Goal: Task Accomplishment & Management: Manage account settings

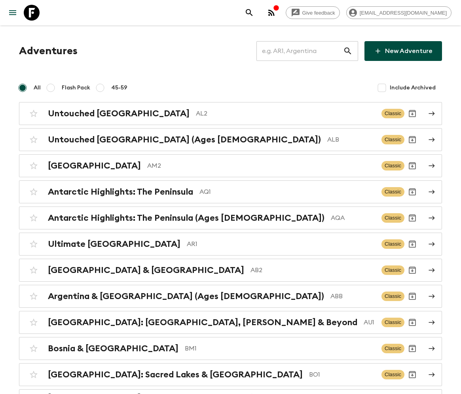
click at [322, 50] on input "text" at bounding box center [299, 51] width 87 height 22
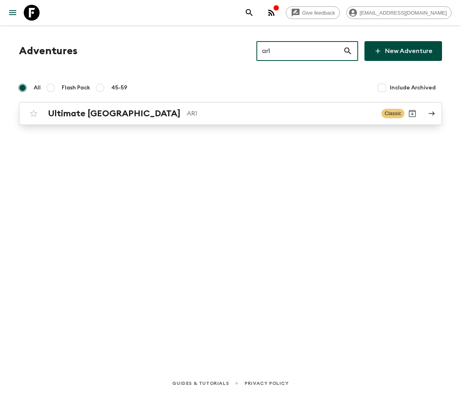
type input "ar1"
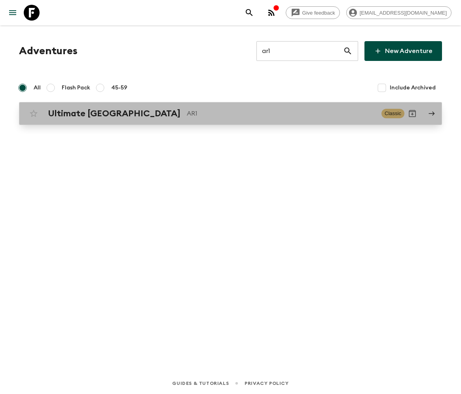
click at [187, 116] on p "AR1" at bounding box center [281, 113] width 188 height 9
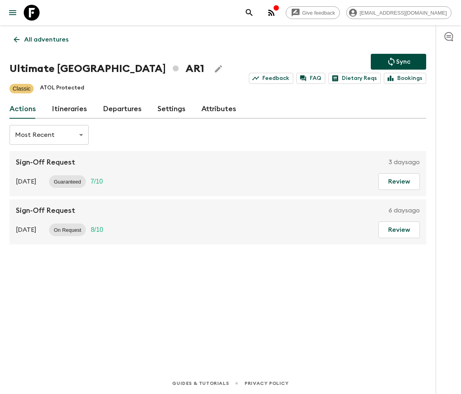
click at [113, 107] on link "Departures" at bounding box center [122, 109] width 39 height 19
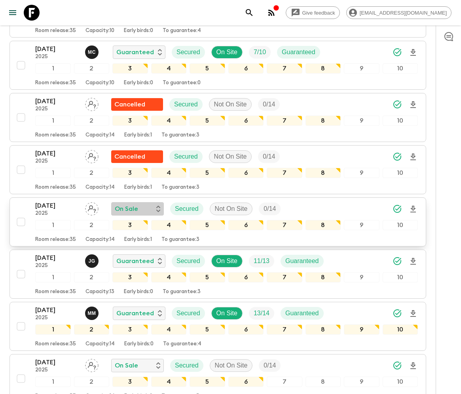
scroll to position [349, 0]
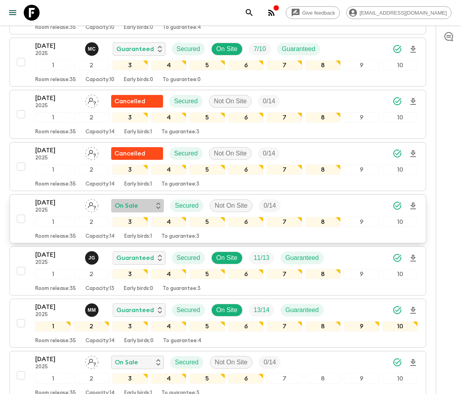
click at [157, 202] on icon "button" at bounding box center [158, 205] width 4 height 6
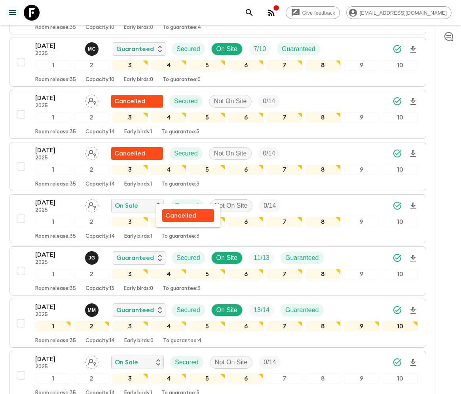
click at [176, 216] on p "Cancelled" at bounding box center [180, 215] width 31 height 9
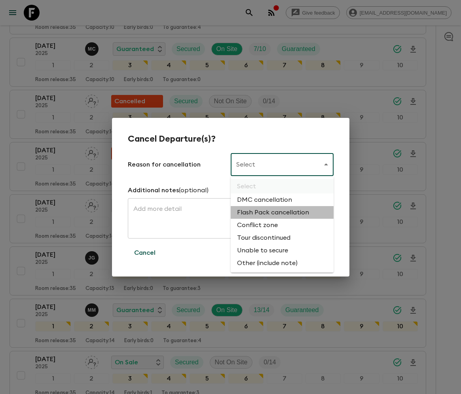
click at [263, 213] on li "Flash Pack cancellation" at bounding box center [282, 212] width 103 height 13
type input "FLASHPACK_CANCELLATION"
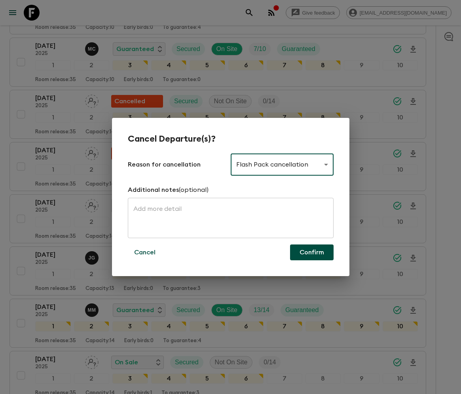
click at [312, 253] on button "Confirm" at bounding box center [311, 252] width 43 height 16
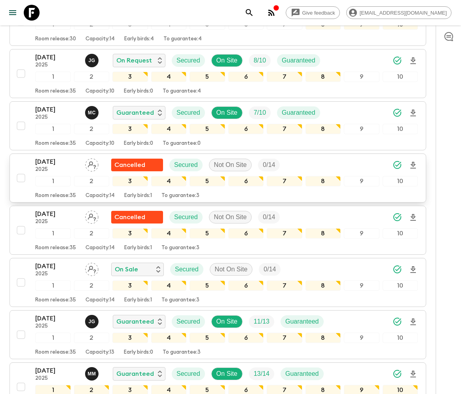
scroll to position [0, 0]
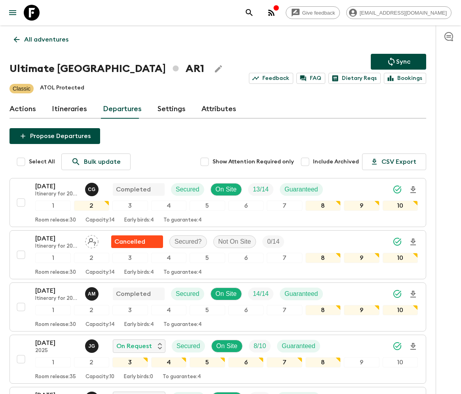
click at [254, 12] on icon "search adventures" at bounding box center [248, 12] width 9 height 9
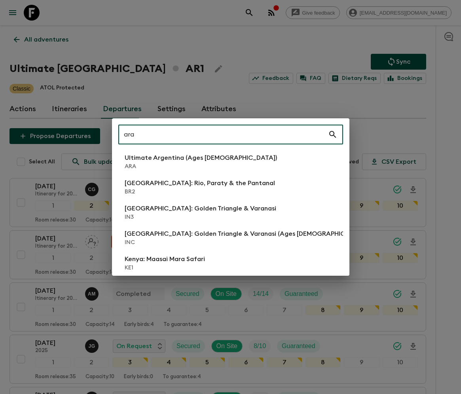
type input "ara"
click at [130, 166] on p "ARA" at bounding box center [201, 167] width 152 height 8
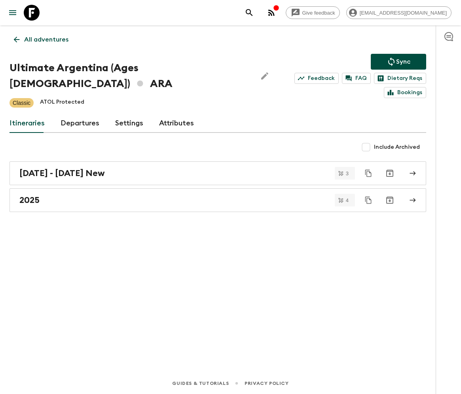
click at [81, 114] on link "Departures" at bounding box center [79, 123] width 39 height 19
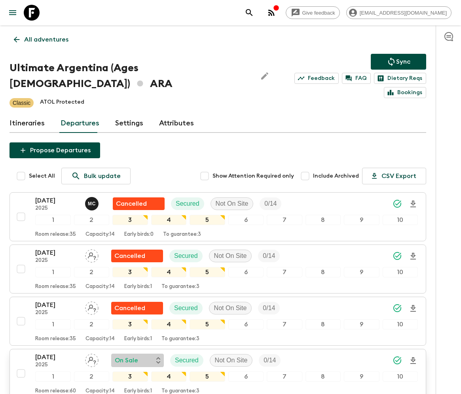
click at [130, 355] on p "On Sale" at bounding box center [126, 359] width 23 height 9
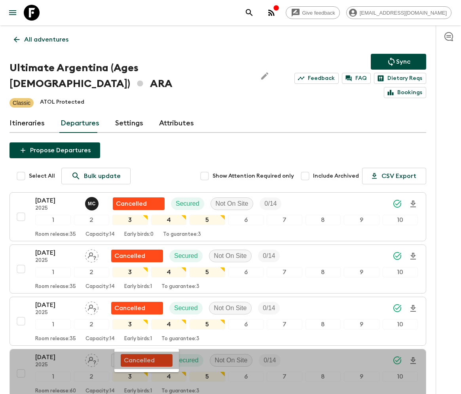
click at [139, 360] on p "Cancelled" at bounding box center [139, 359] width 31 height 9
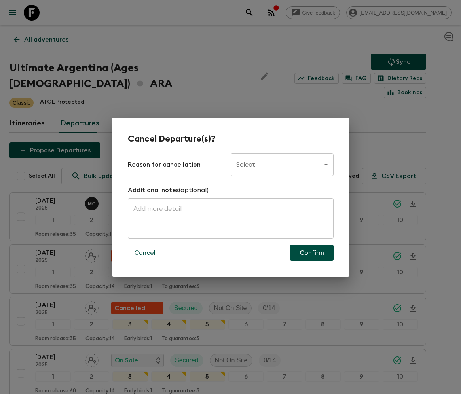
click at [249, 165] on body "Give feedback [PERSON_NAME][EMAIL_ADDRESS][DOMAIN_NAME] All adventures Ultimate…" at bounding box center [230, 313] width 461 height 626
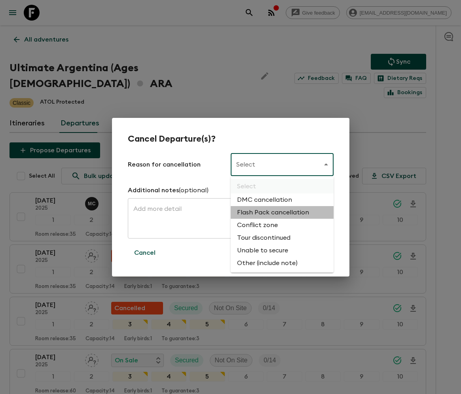
click at [263, 212] on li "Flash Pack cancellation" at bounding box center [282, 212] width 103 height 13
type input "FLASHPACK_CANCELLATION"
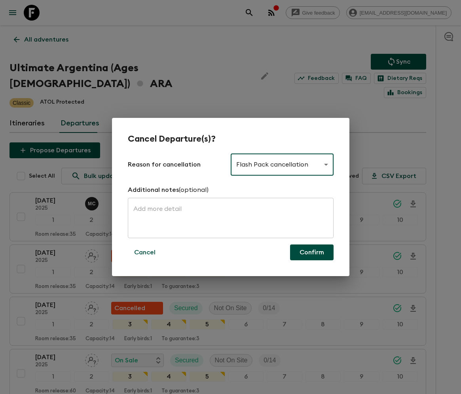
click at [314, 254] on button "Confirm" at bounding box center [311, 252] width 43 height 16
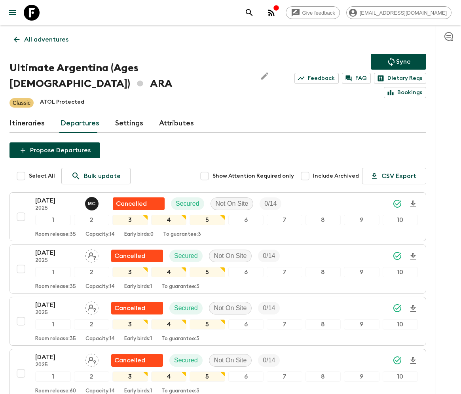
click at [254, 12] on icon "search adventures" at bounding box center [248, 12] width 9 height 9
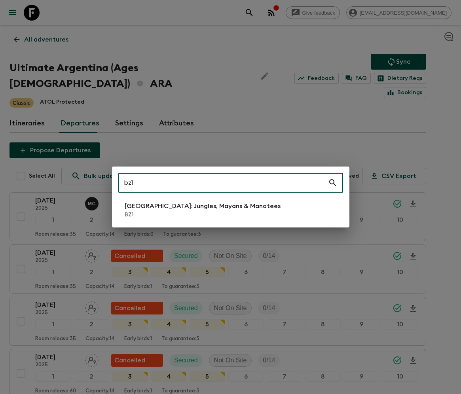
type input "bz1"
click at [203, 207] on p "[GEOGRAPHIC_DATA]: Jungles, Mayans & Manatees" at bounding box center [203, 205] width 156 height 9
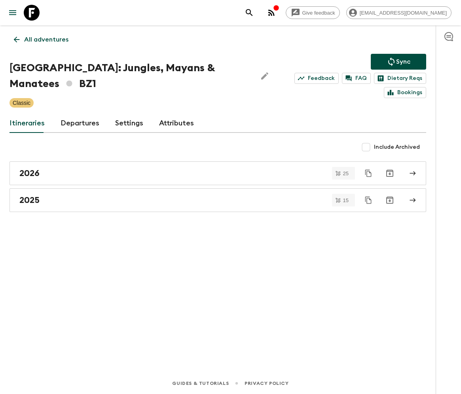
click at [71, 114] on link "Departures" at bounding box center [79, 123] width 39 height 19
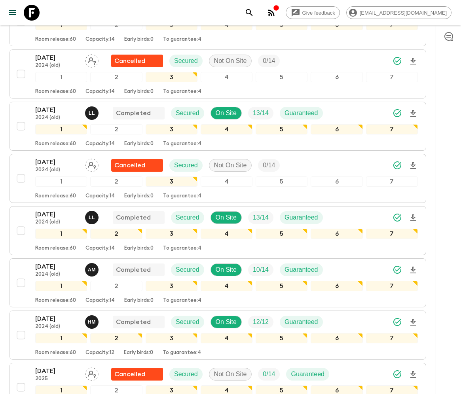
scroll to position [917, 0]
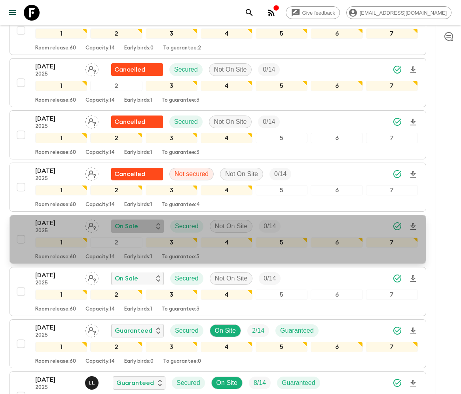
click at [128, 221] on p "On Sale" at bounding box center [126, 225] width 23 height 9
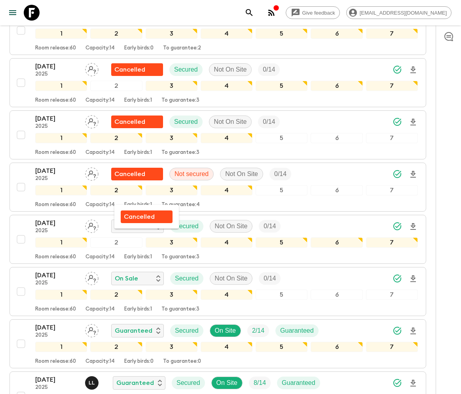
click at [135, 221] on div "Cancelled" at bounding box center [147, 216] width 52 height 13
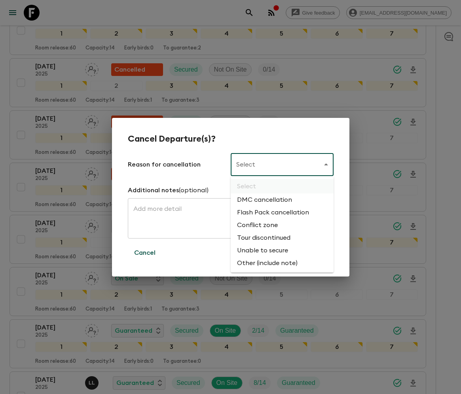
click at [257, 215] on li "Flash Pack cancellation" at bounding box center [282, 212] width 103 height 13
type input "FLASHPACK_CANCELLATION"
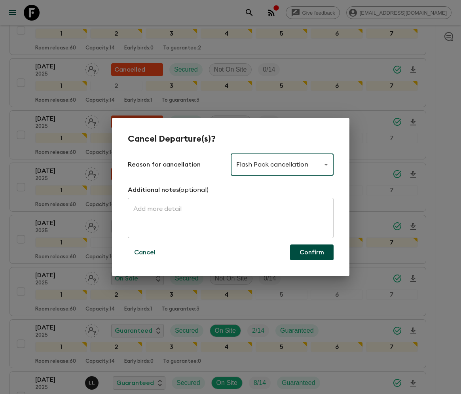
click at [316, 254] on button "Confirm" at bounding box center [311, 252] width 43 height 16
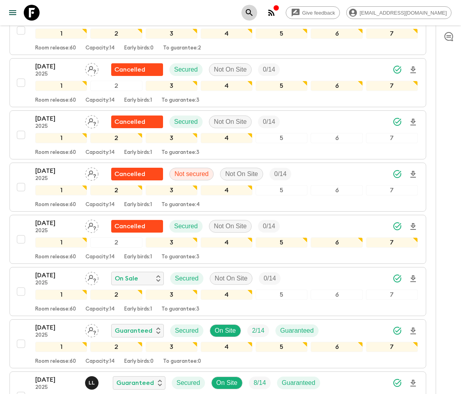
click at [257, 12] on button "search adventures" at bounding box center [249, 13] width 16 height 16
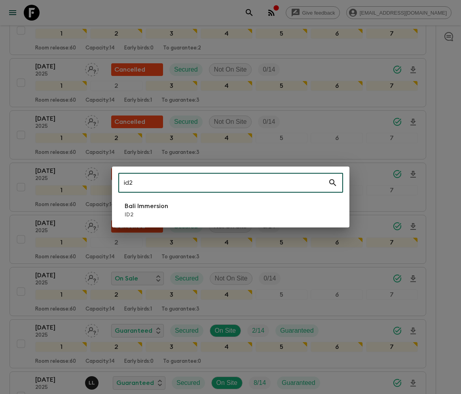
type input "id2"
click at [151, 213] on p "ID2" at bounding box center [146, 215] width 43 height 8
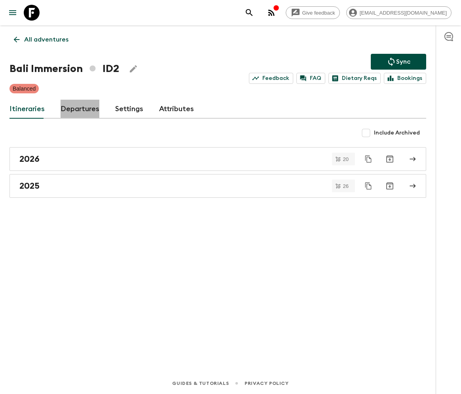
click at [81, 103] on link "Departures" at bounding box center [79, 109] width 39 height 19
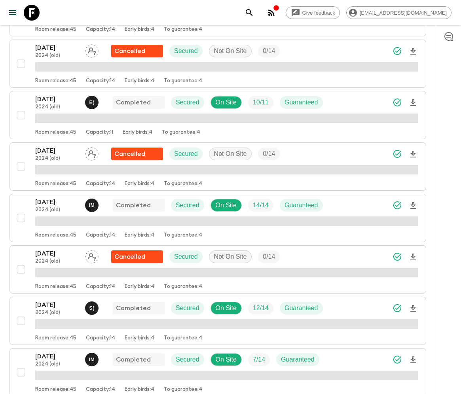
scroll to position [2645, 0]
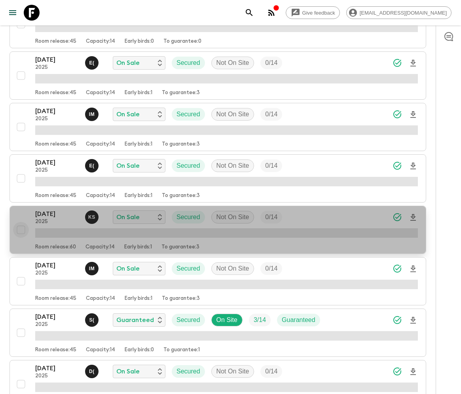
click at [21, 222] on input "checkbox" at bounding box center [21, 230] width 16 height 16
checkbox input "true"
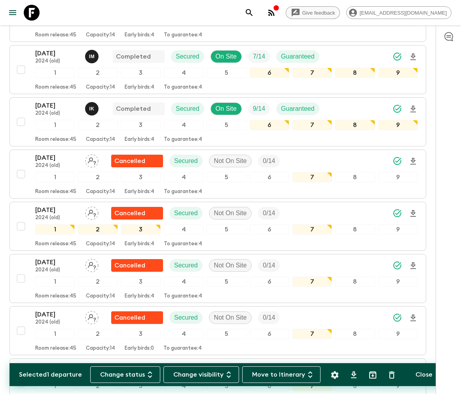
scroll to position [2362, 0]
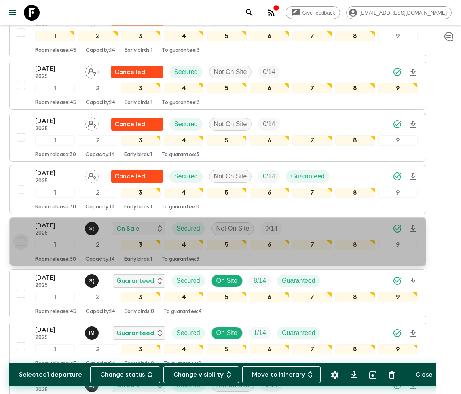
click at [20, 234] on input "checkbox" at bounding box center [21, 242] width 16 height 16
checkbox input "true"
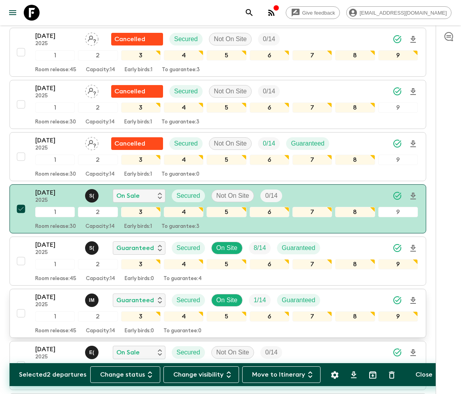
scroll to position [2395, 0]
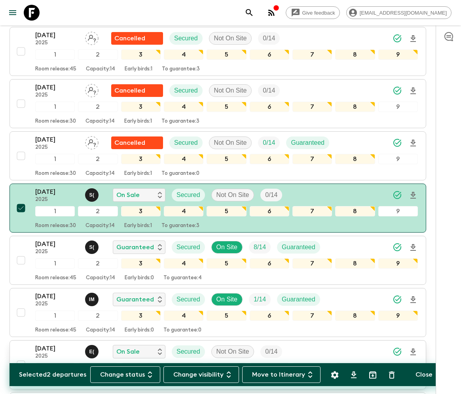
click at [20, 357] on input "checkbox" at bounding box center [21, 365] width 16 height 16
checkbox input "true"
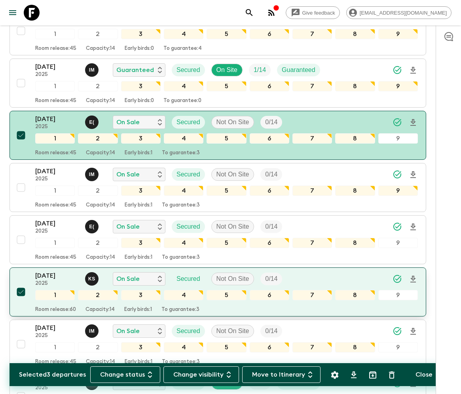
scroll to position [2625, 0]
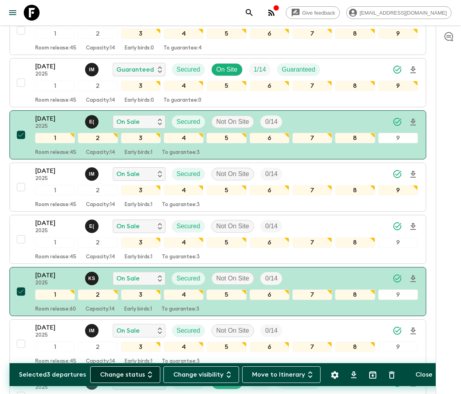
click at [132, 377] on button "Change status" at bounding box center [125, 374] width 70 height 17
click at [115, 378] on p "Cancelled" at bounding box center [119, 375] width 31 height 9
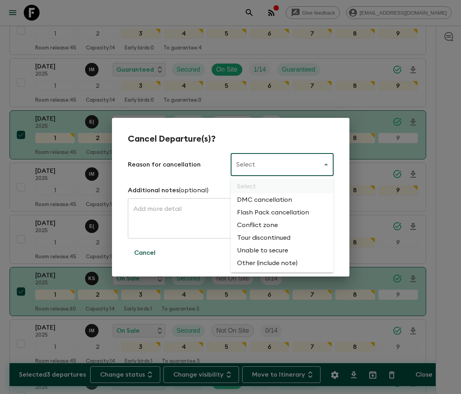
click at [265, 215] on li "Flash Pack cancellation" at bounding box center [282, 212] width 103 height 13
type input "FLASHPACK_CANCELLATION"
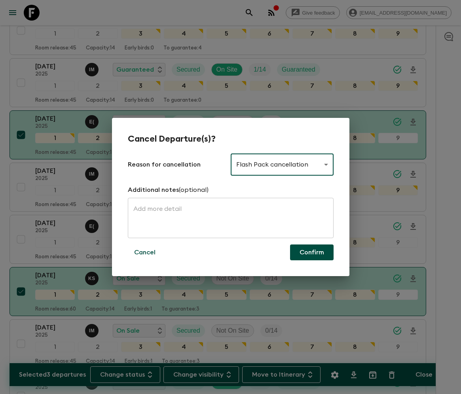
click at [308, 255] on button "Confirm" at bounding box center [311, 252] width 43 height 16
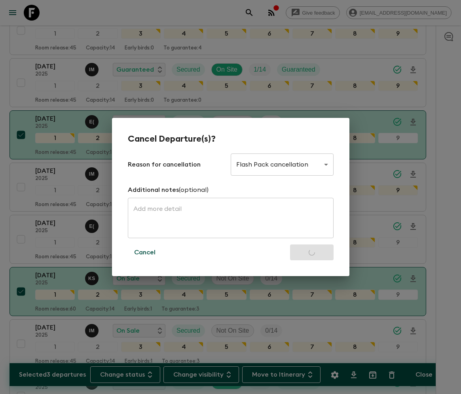
checkbox input "false"
